Goal: Information Seeking & Learning: Learn about a topic

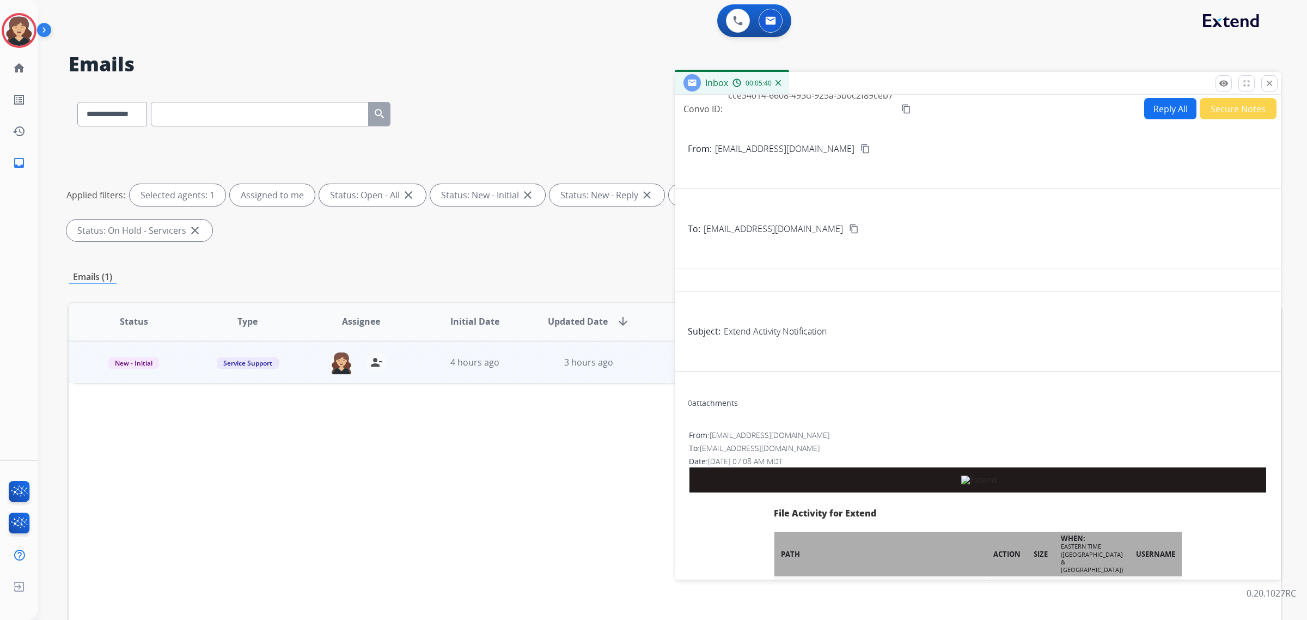
select select "**********"
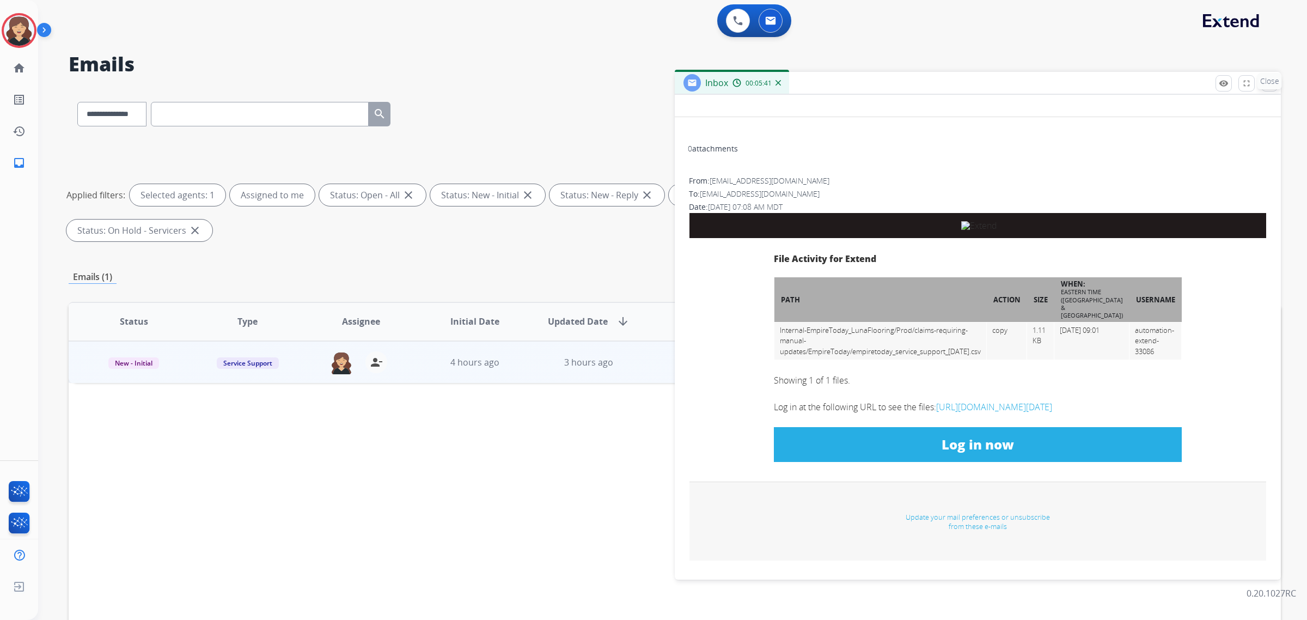
click at [1269, 83] on p "Close" at bounding box center [1269, 81] width 24 height 16
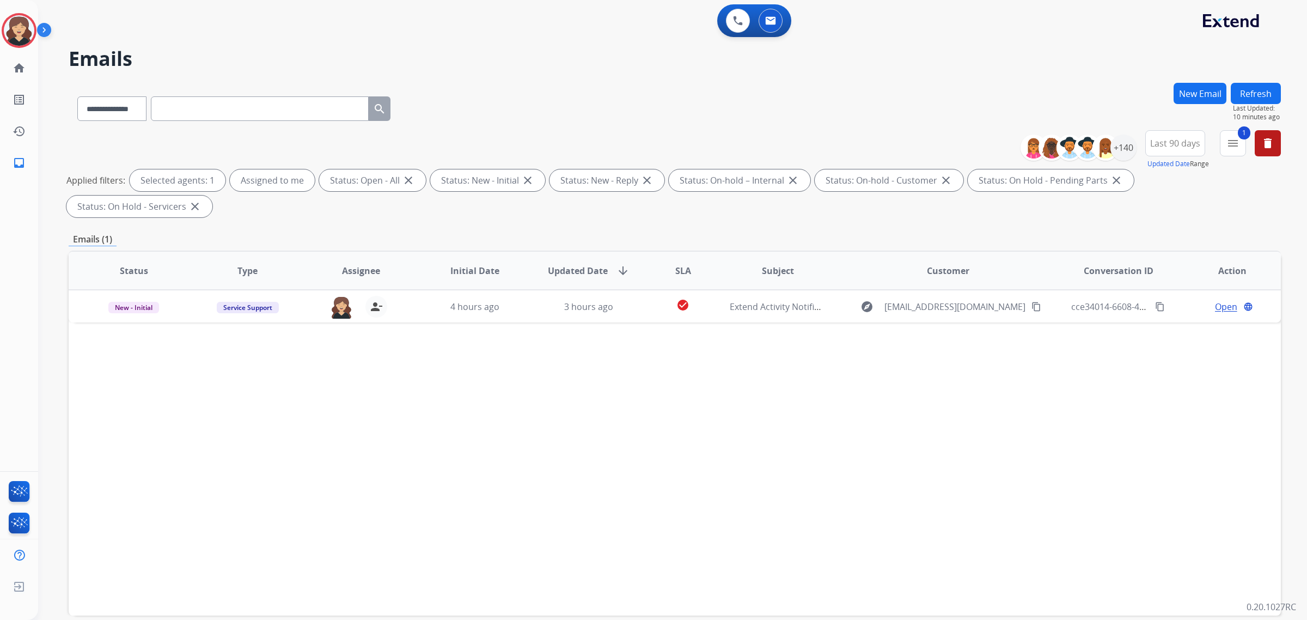
click at [1266, 93] on button "Refresh" at bounding box center [1255, 93] width 50 height 21
click at [1236, 144] on mat-icon "menu" at bounding box center [1232, 143] width 13 height 13
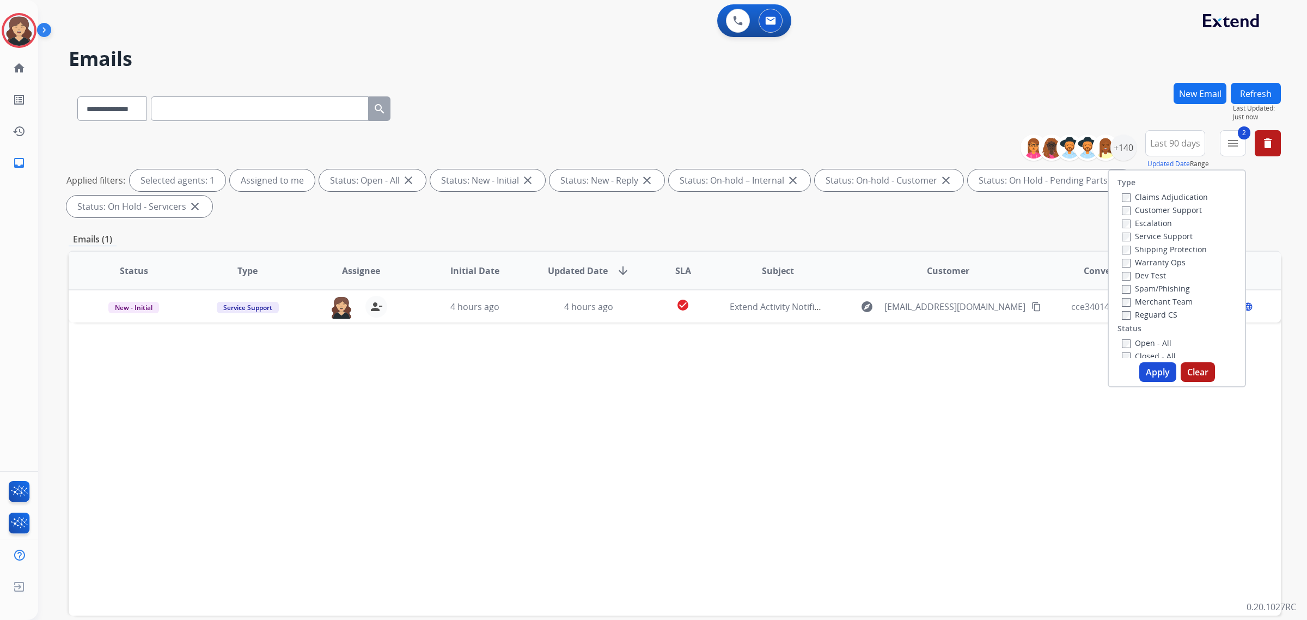
click at [1145, 371] on button "Apply" at bounding box center [1157, 372] width 37 height 20
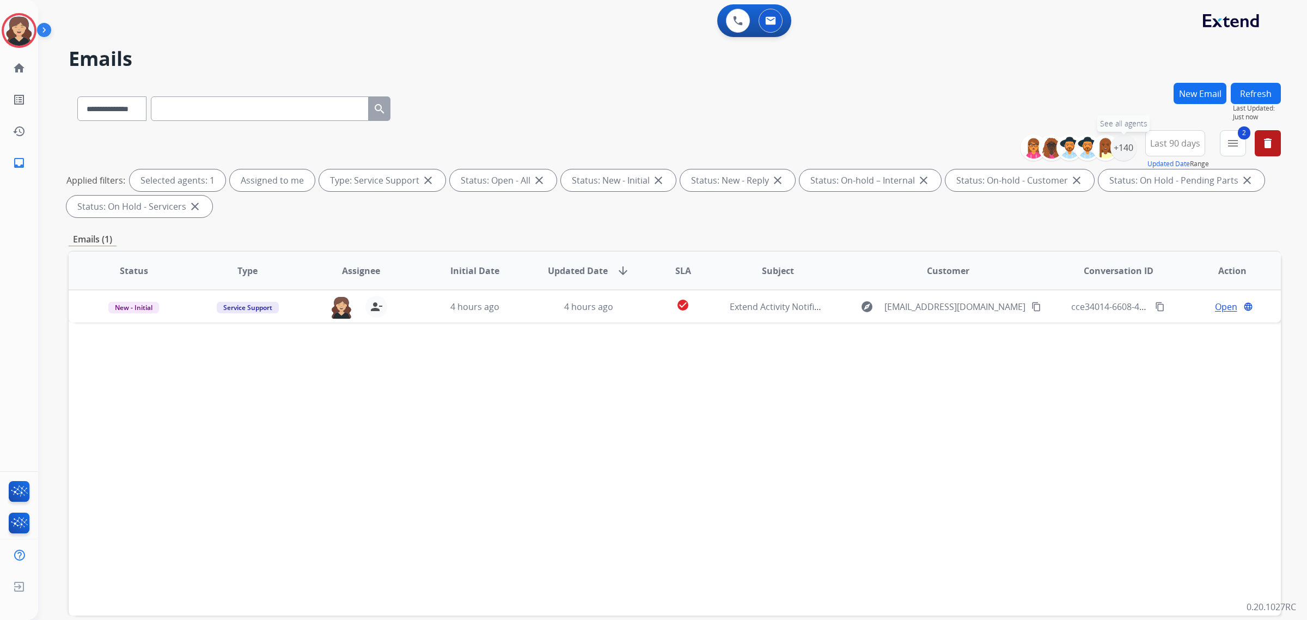
drag, startPoint x: 1123, startPoint y: 147, endPoint x: 1105, endPoint y: 167, distance: 26.6
click at [1123, 147] on div "+140" at bounding box center [1123, 147] width 26 height 26
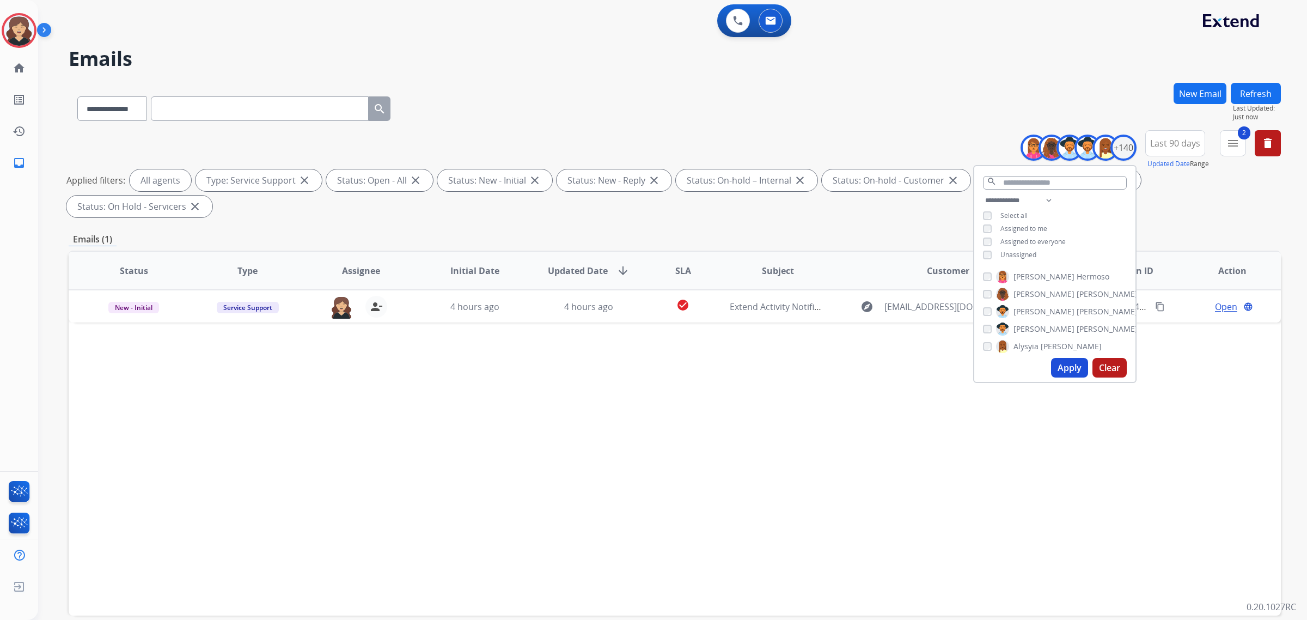
click at [1068, 370] on button "Apply" at bounding box center [1069, 368] width 37 height 20
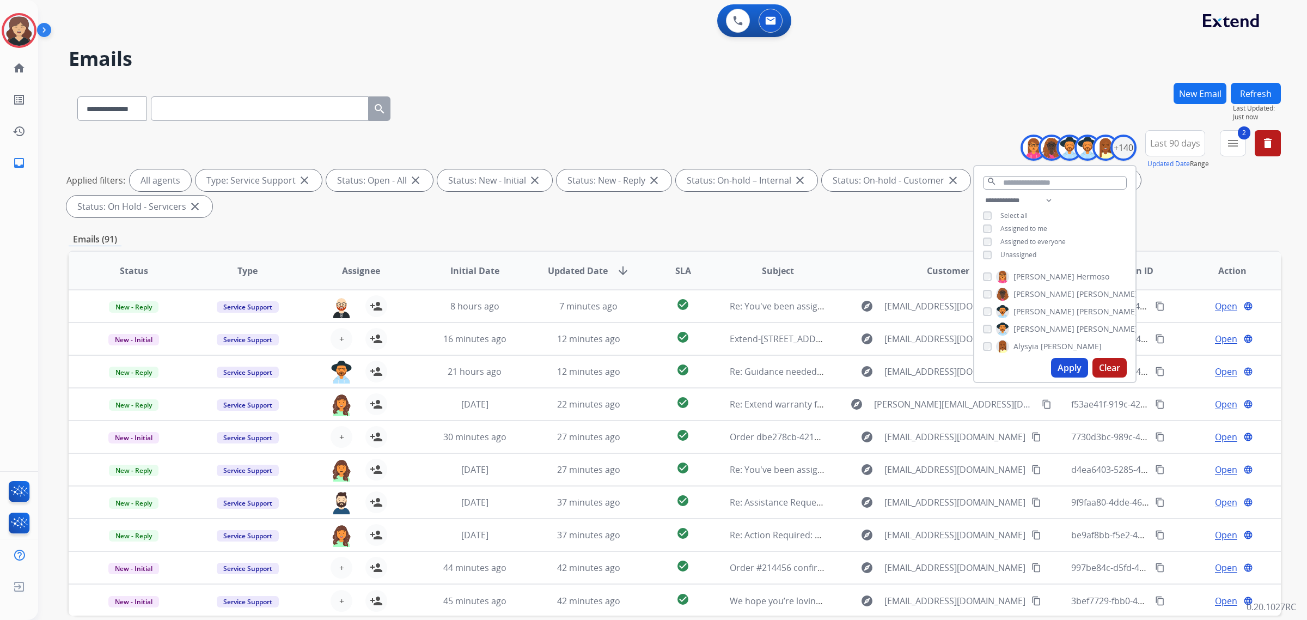
click at [452, 219] on div "**********" at bounding box center [675, 175] width 1212 height 91
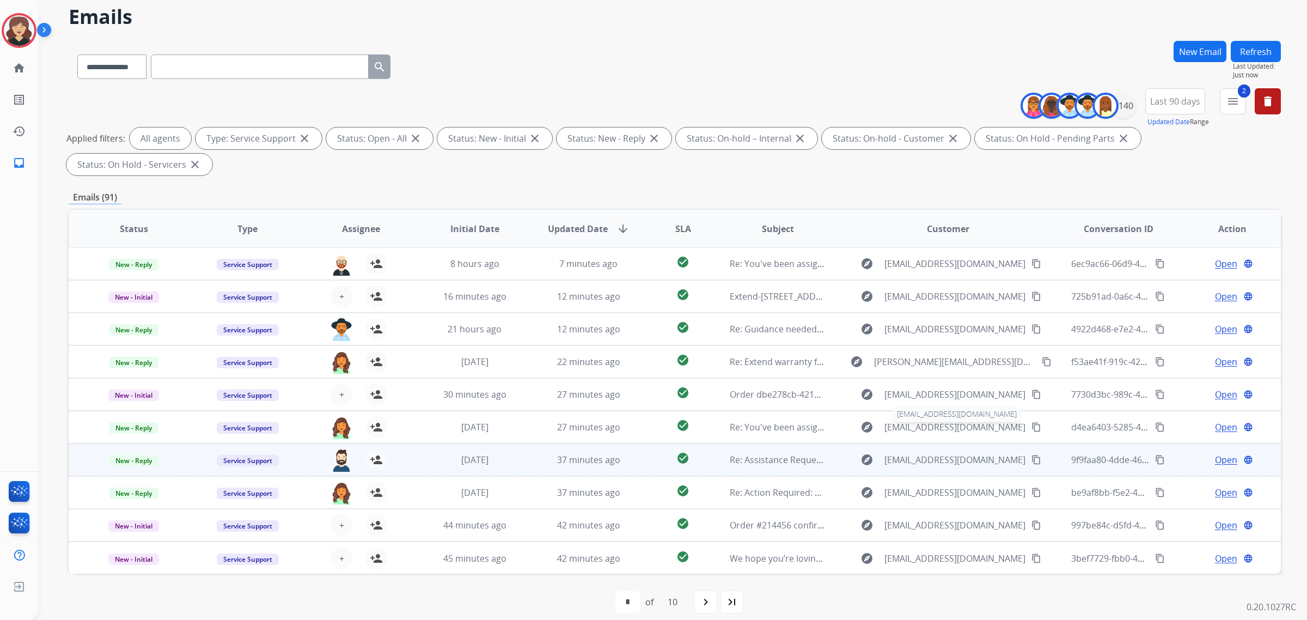
scroll to position [52, 0]
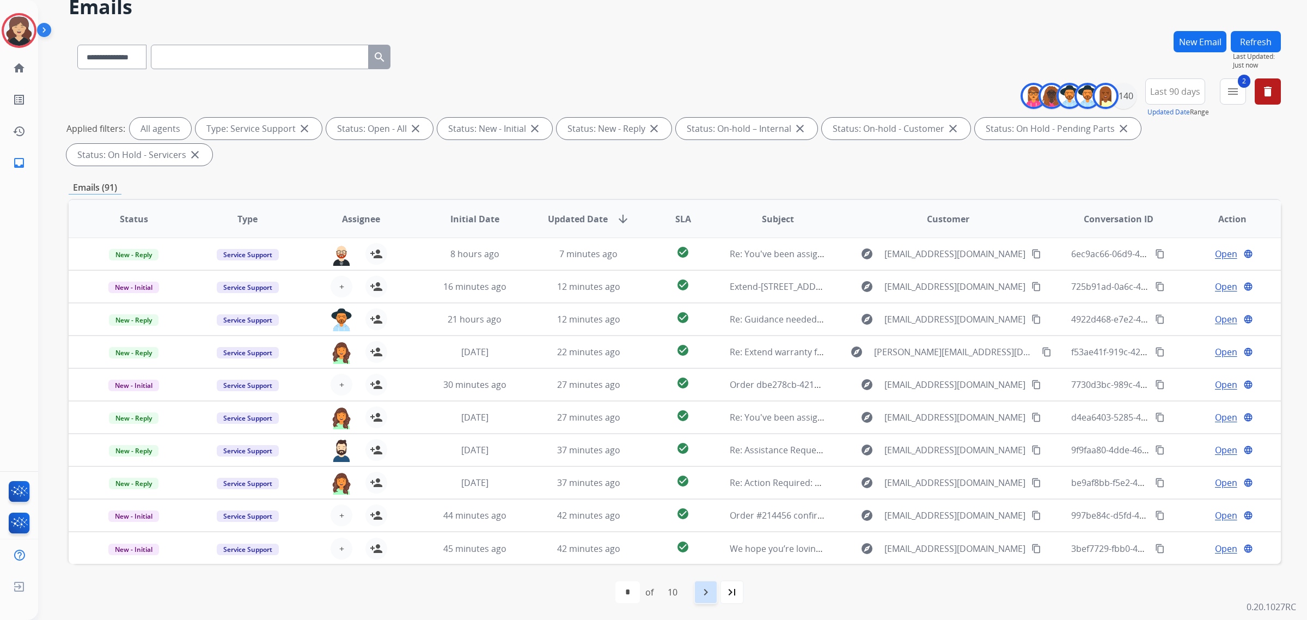
click at [700, 592] on div "navigate_next" at bounding box center [706, 592] width 24 height 24
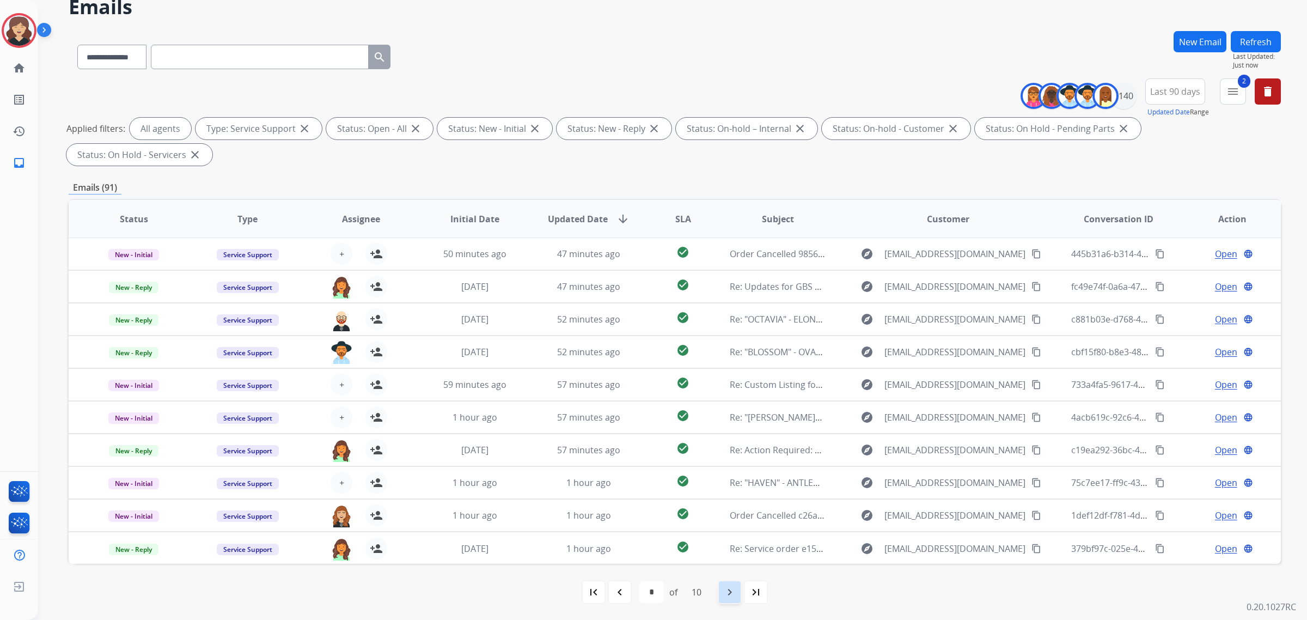
click at [728, 592] on mat-icon "navigate_next" at bounding box center [729, 591] width 13 height 13
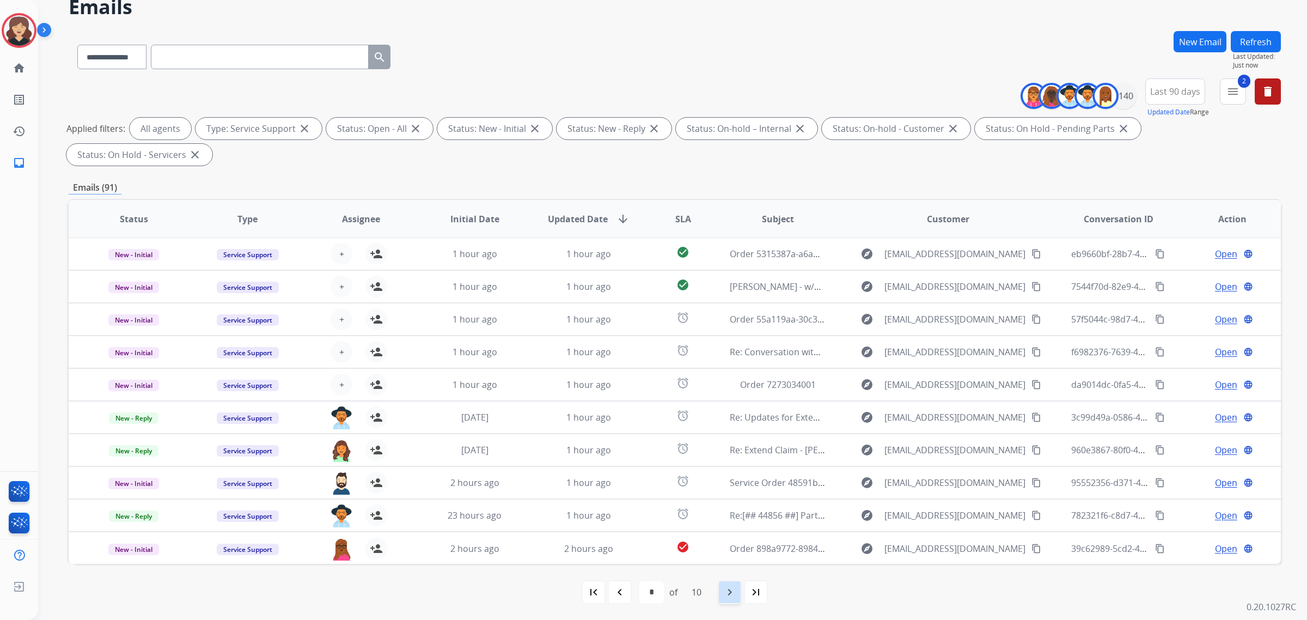
click at [730, 594] on mat-icon "navigate_next" at bounding box center [729, 591] width 13 height 13
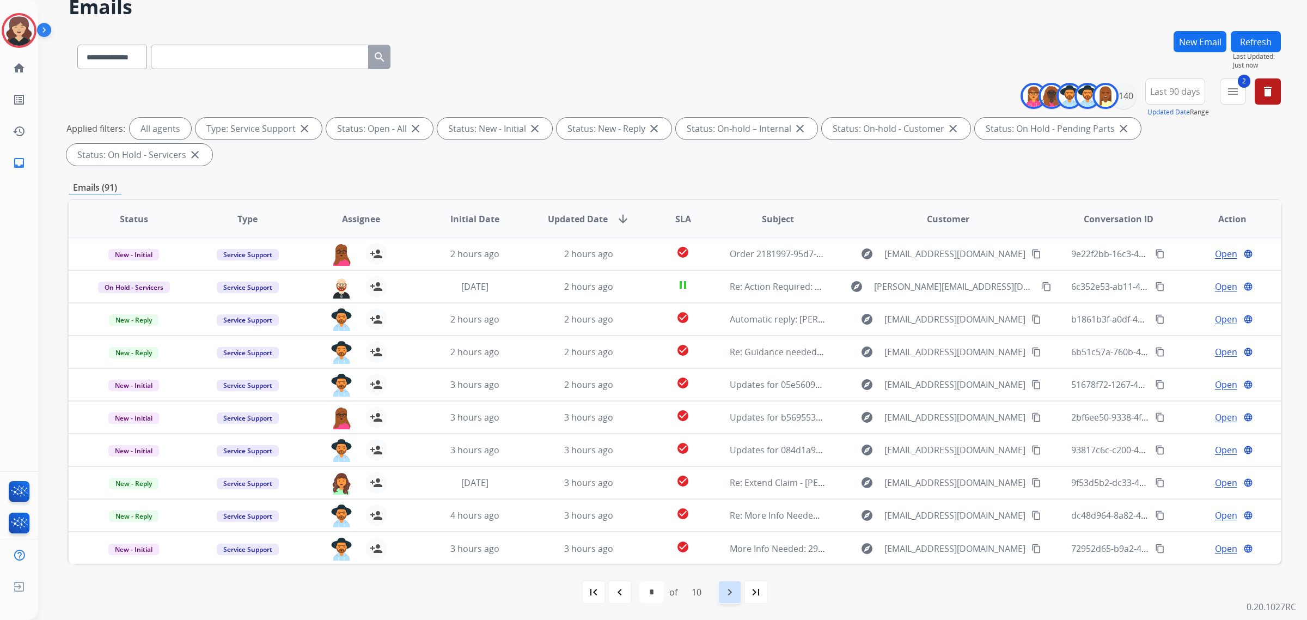
click at [726, 591] on mat-icon "navigate_next" at bounding box center [729, 591] width 13 height 13
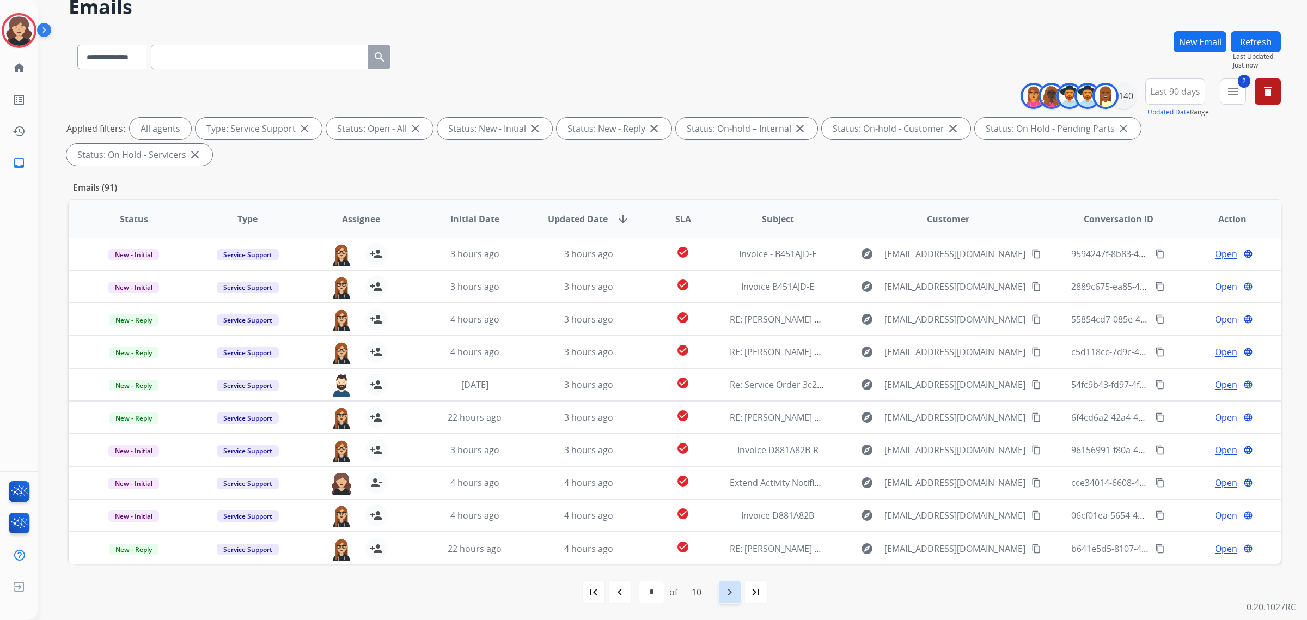
click at [729, 595] on mat-icon "navigate_next" at bounding box center [729, 591] width 13 height 13
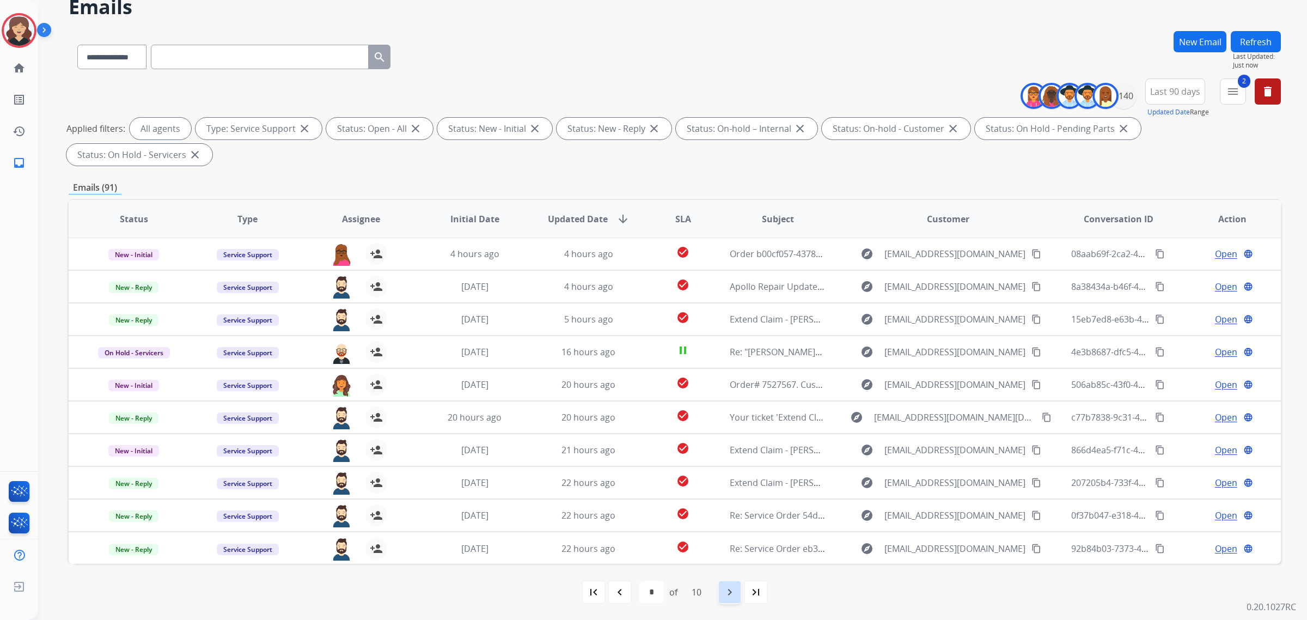
click at [722, 594] on div "navigate_next" at bounding box center [729, 592] width 24 height 24
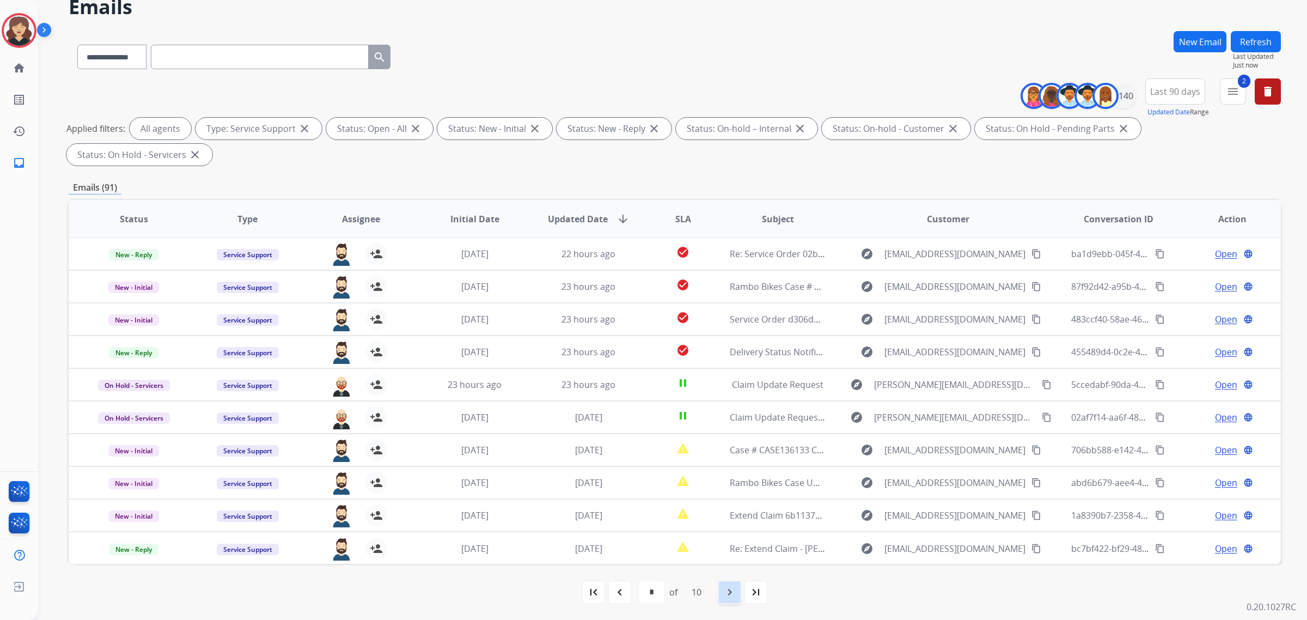
click at [722, 597] on div "navigate_next" at bounding box center [729, 592] width 24 height 24
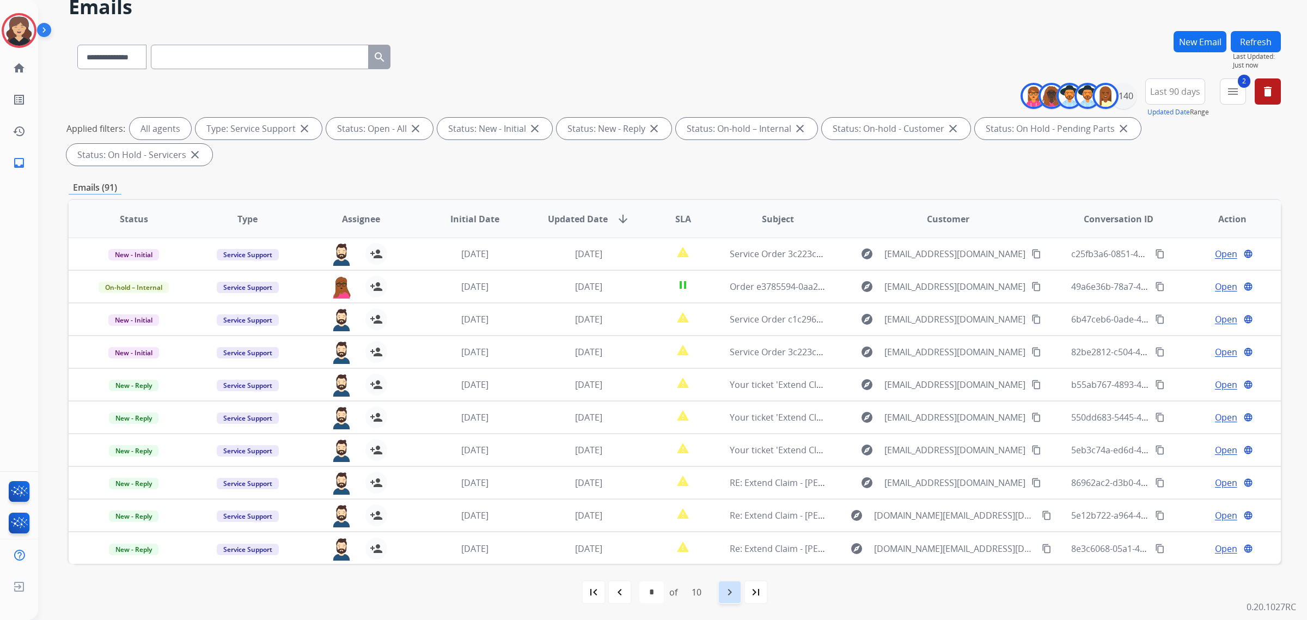
click at [733, 592] on mat-icon "navigate_next" at bounding box center [729, 591] width 13 height 13
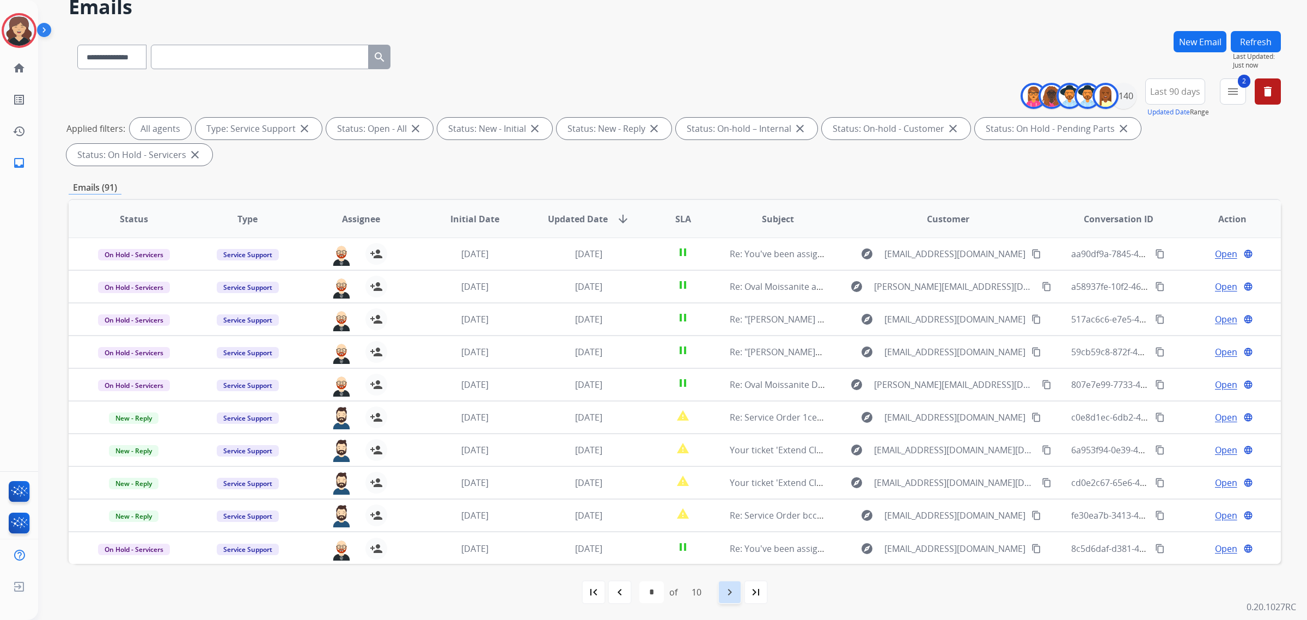
click at [727, 597] on mat-icon "navigate_next" at bounding box center [729, 591] width 13 height 13
select select "**"
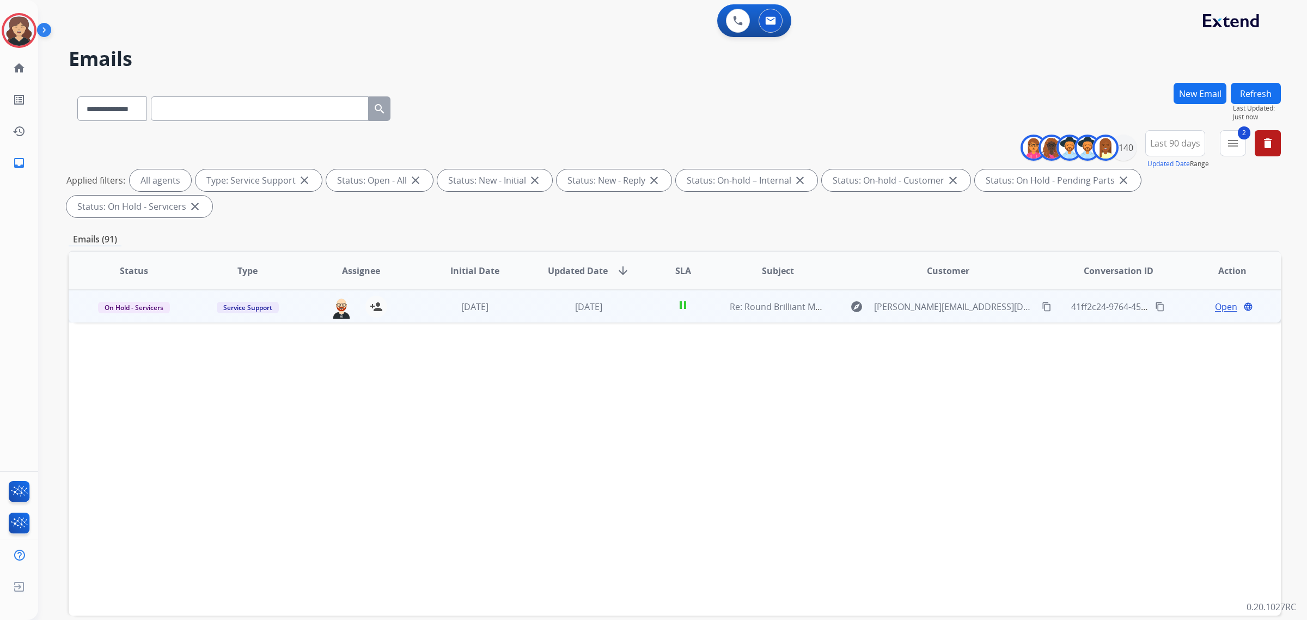
scroll to position [0, 0]
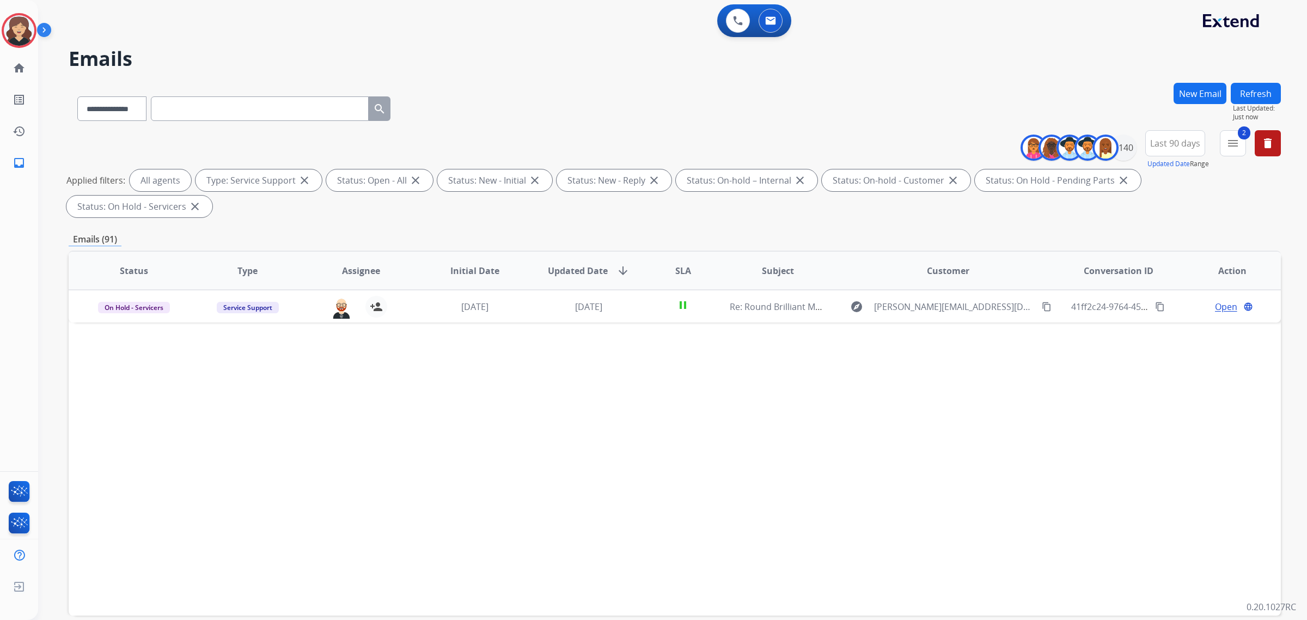
click at [1266, 83] on button "Refresh" at bounding box center [1255, 93] width 50 height 21
click at [1125, 147] on div "+140" at bounding box center [1123, 147] width 26 height 26
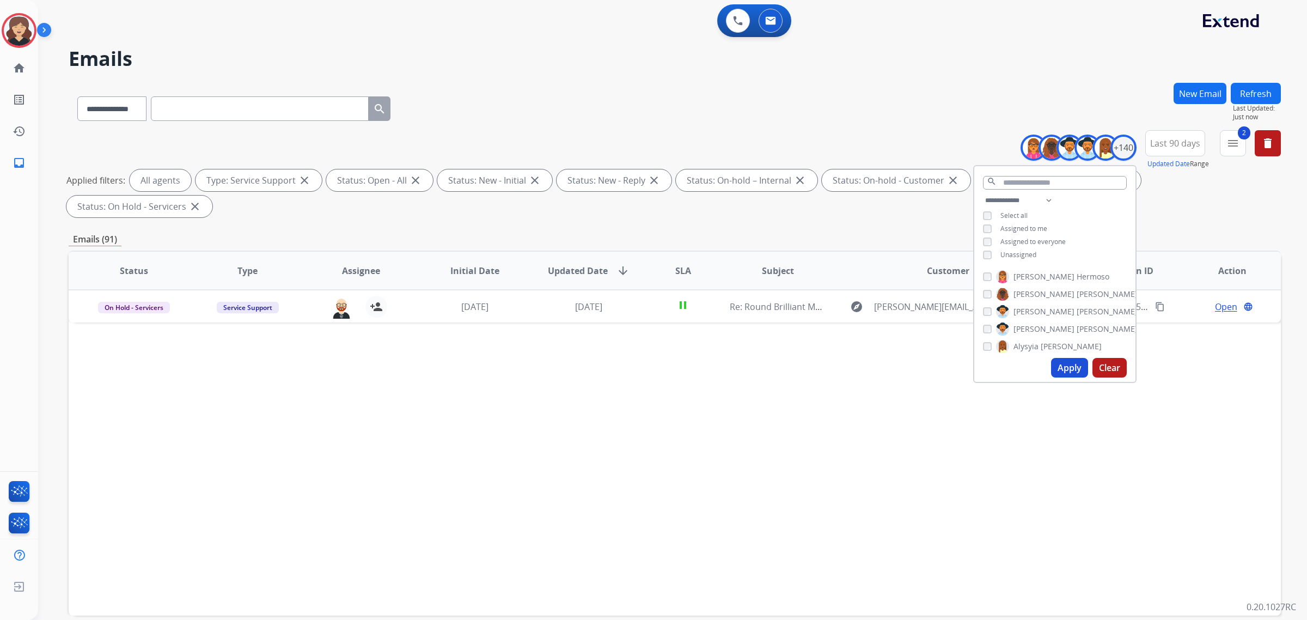
click at [980, 211] on div "**********" at bounding box center [1054, 229] width 161 height 70
click at [1070, 361] on button "Apply" at bounding box center [1069, 368] width 37 height 20
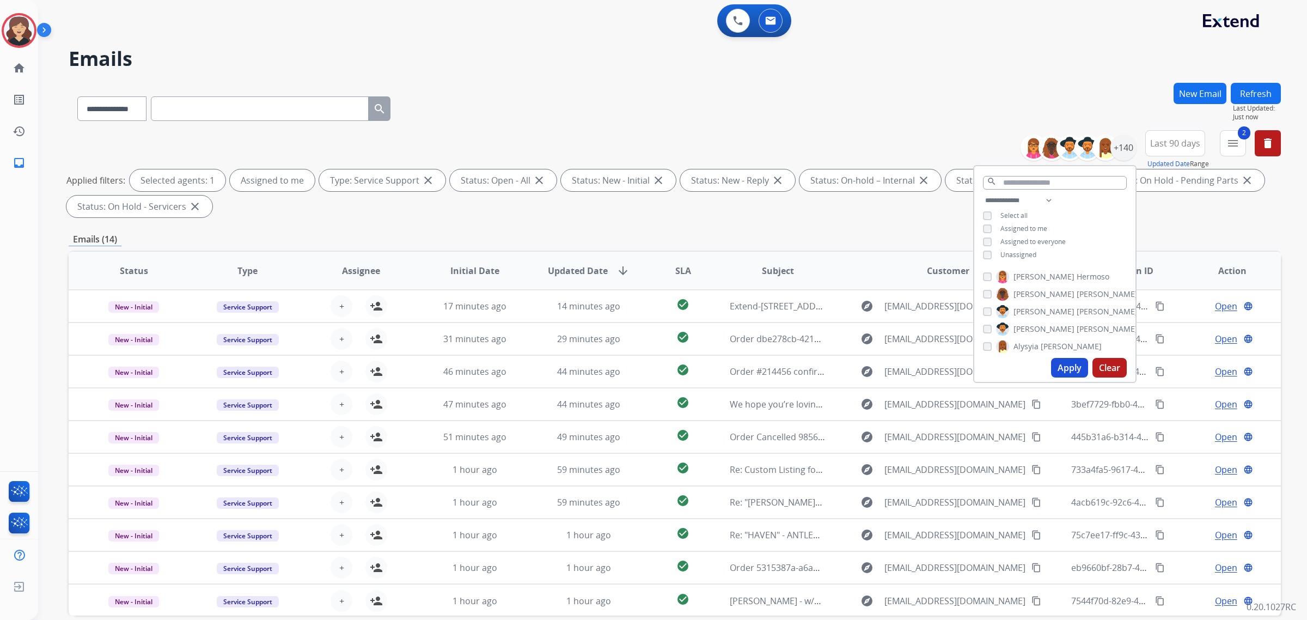
click at [893, 224] on div "**********" at bounding box center [675, 377] width 1212 height 589
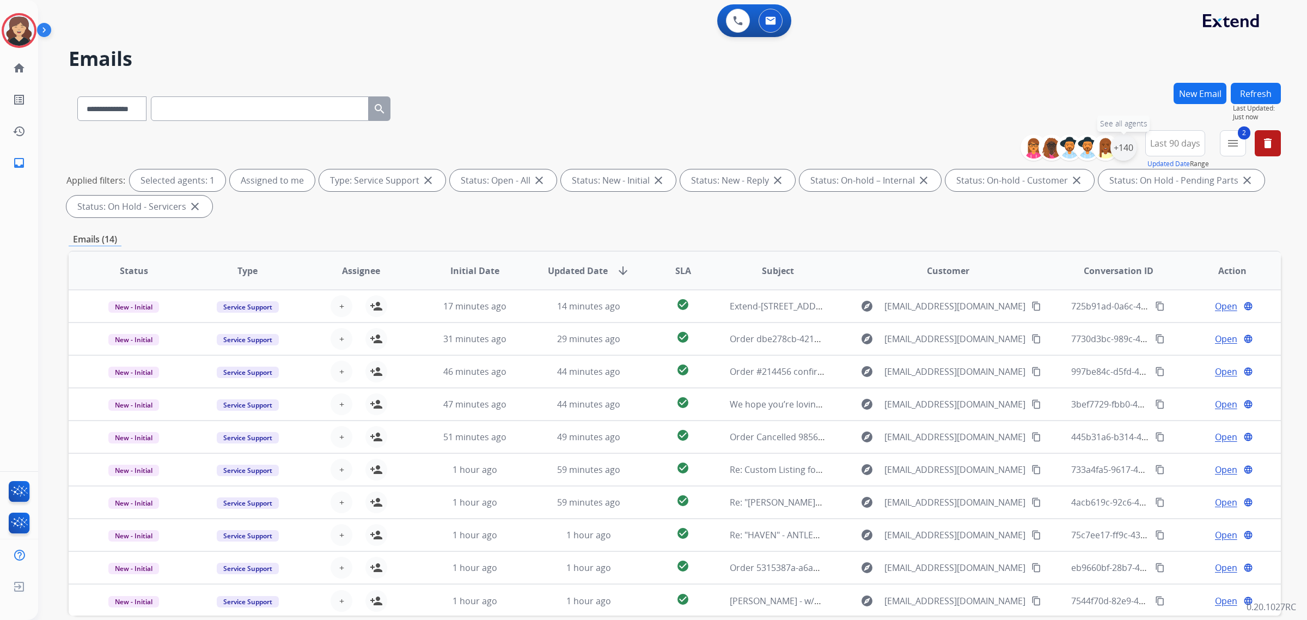
click at [1123, 154] on div "+140" at bounding box center [1123, 147] width 26 height 26
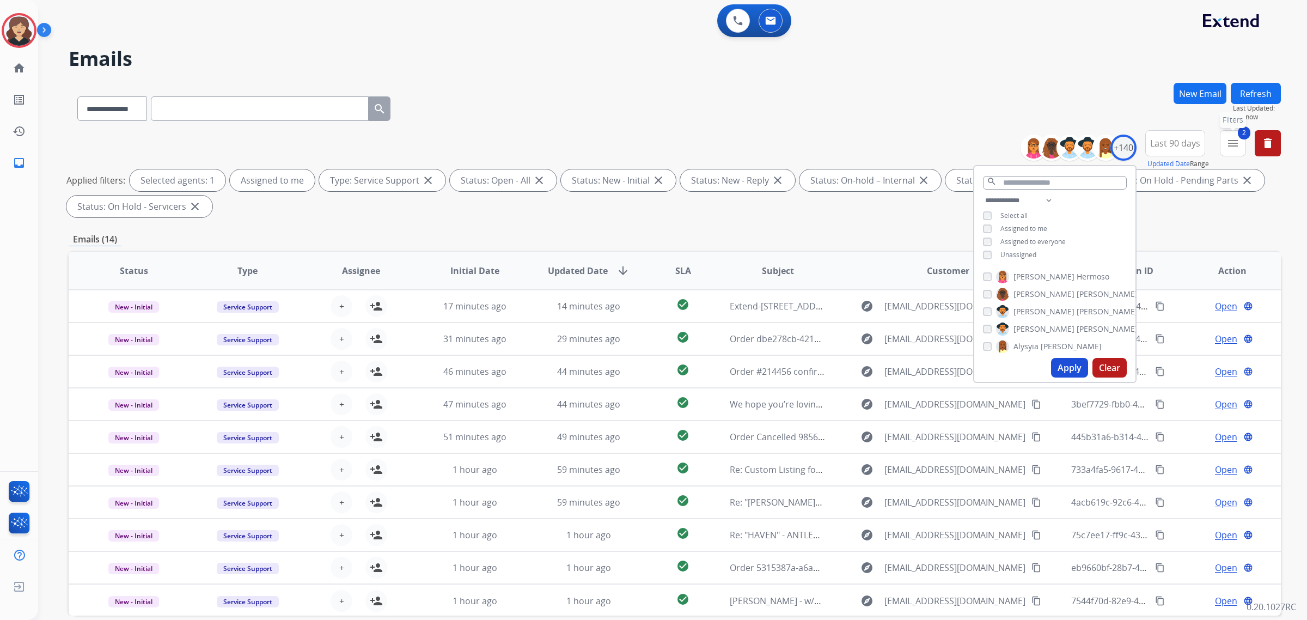
click at [1235, 149] on mat-icon "menu" at bounding box center [1232, 143] width 13 height 13
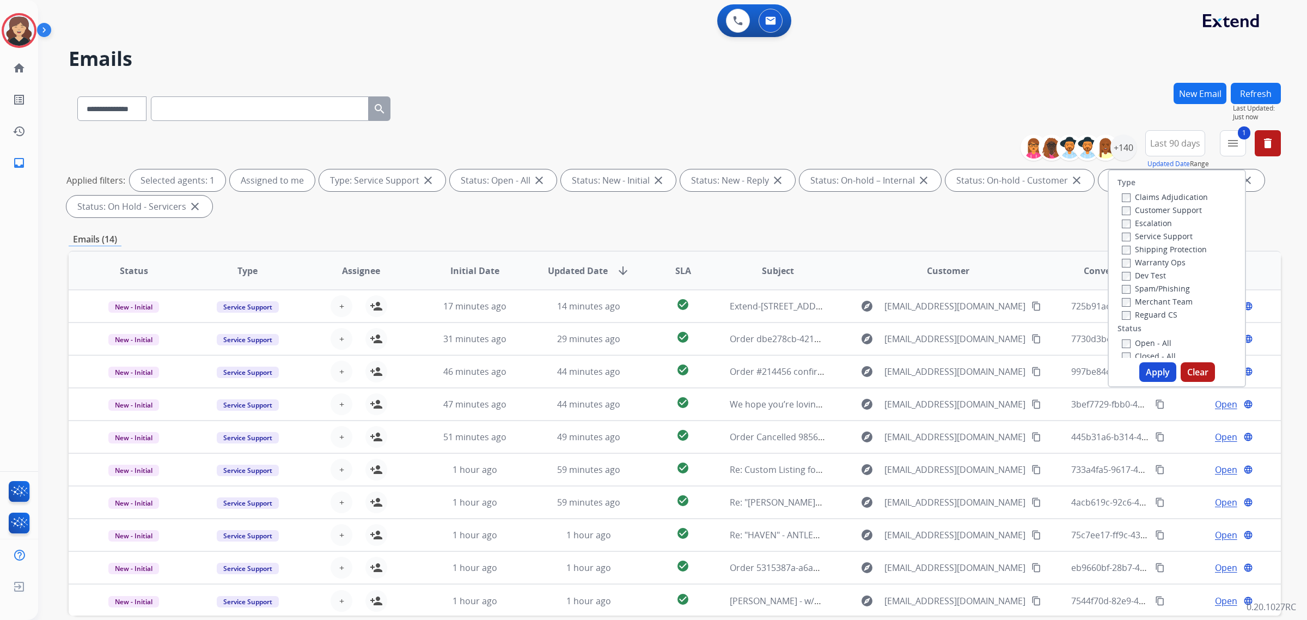
click at [1152, 373] on button "Apply" at bounding box center [1157, 372] width 37 height 20
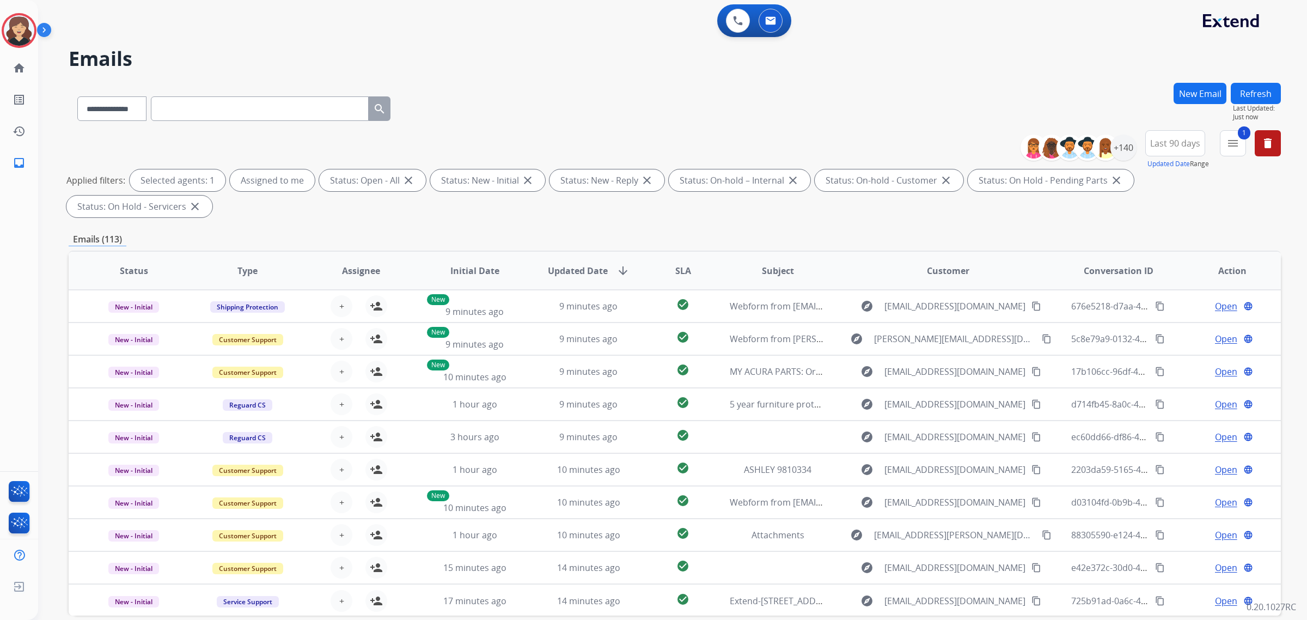
click at [556, 232] on div "Emails (113)" at bounding box center [675, 239] width 1212 height 14
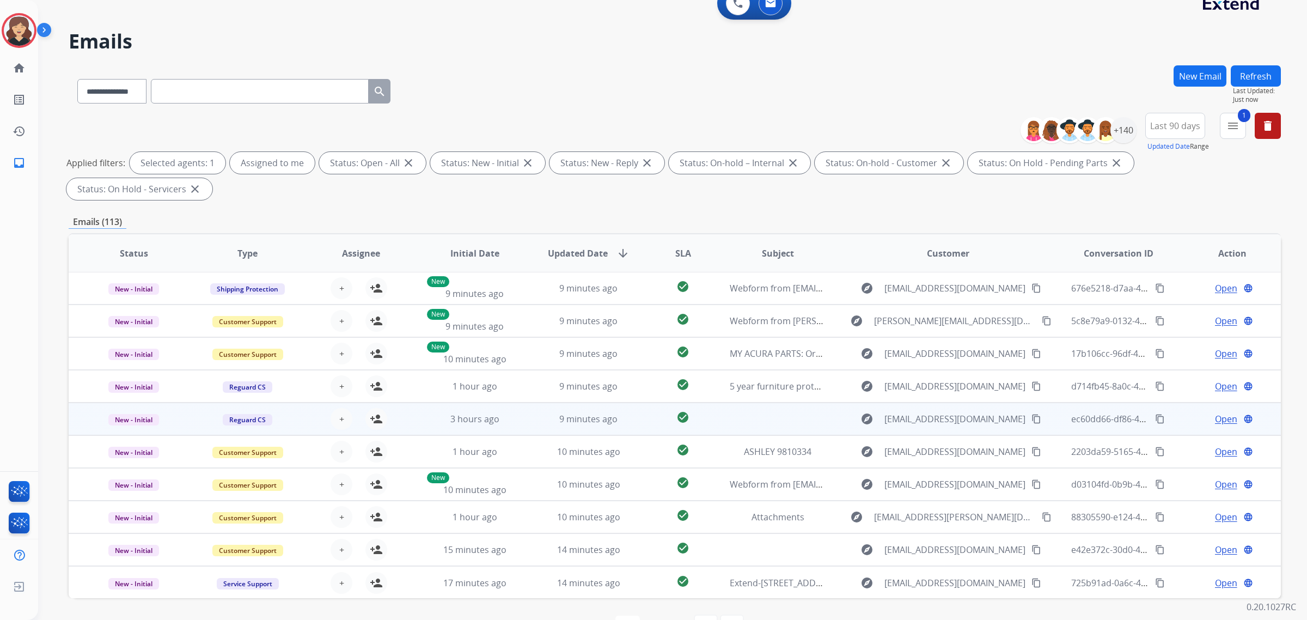
scroll to position [26, 0]
